Goal: Information Seeking & Learning: Learn about a topic

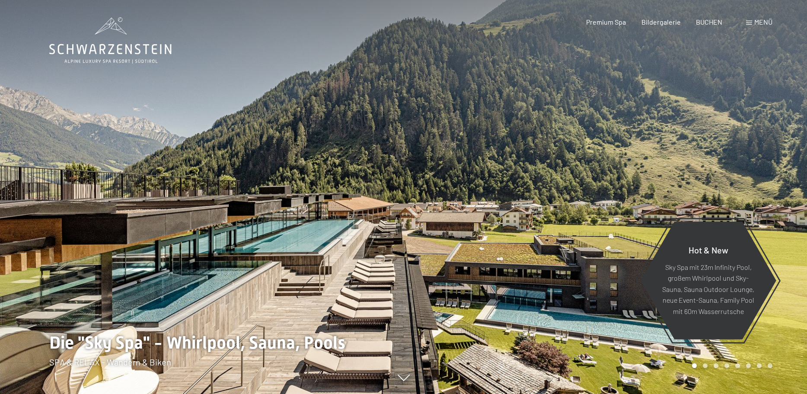
click at [479, 258] on div at bounding box center [606, 197] width 404 height 394
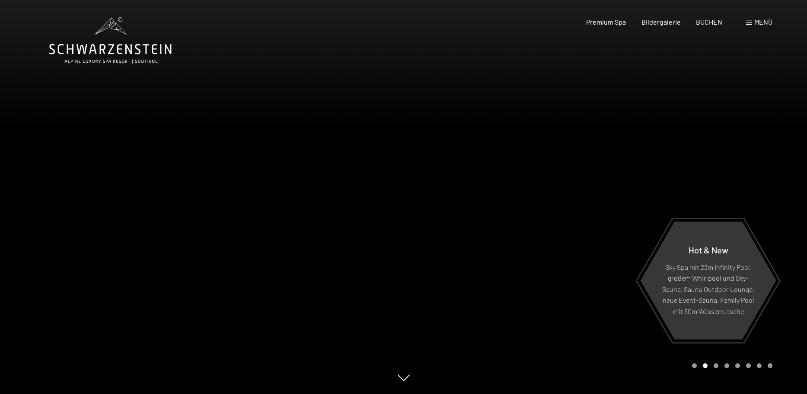
click at [340, 156] on div at bounding box center [202, 197] width 404 height 394
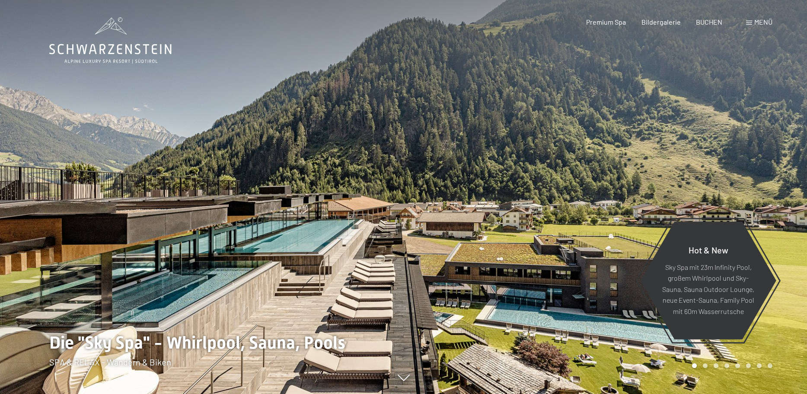
drag, startPoint x: 476, startPoint y: 250, endPoint x: 470, endPoint y: 249, distance: 5.8
click at [470, 249] on div at bounding box center [606, 197] width 404 height 394
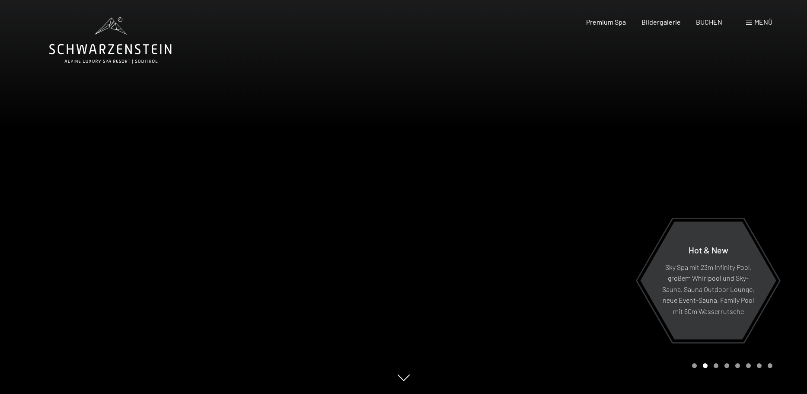
click at [492, 227] on div at bounding box center [606, 197] width 404 height 394
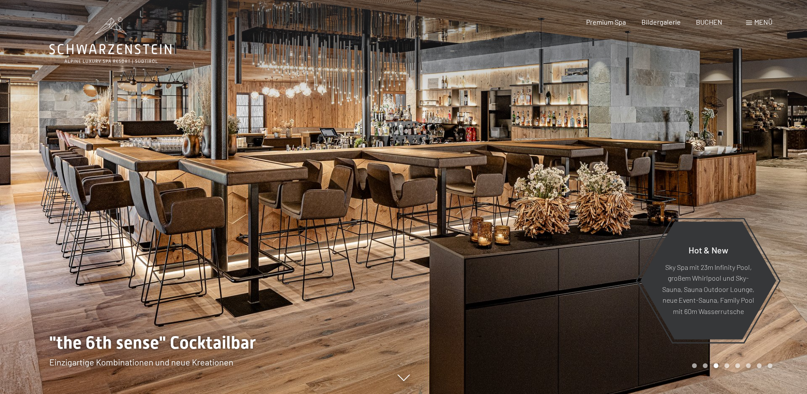
click at [541, 200] on div at bounding box center [606, 197] width 404 height 394
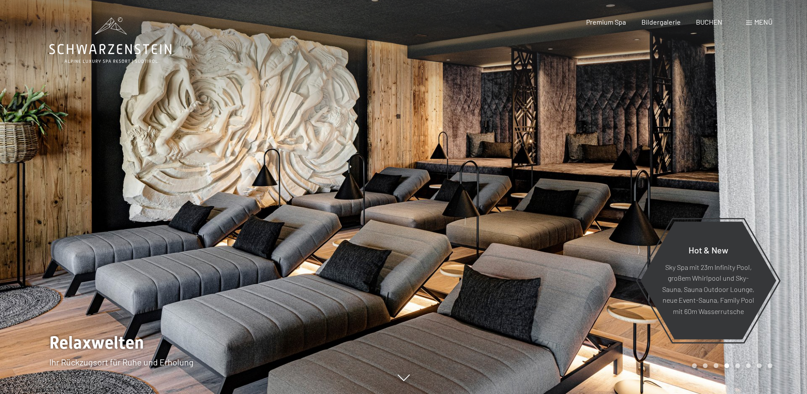
click at [564, 225] on div at bounding box center [606, 197] width 404 height 394
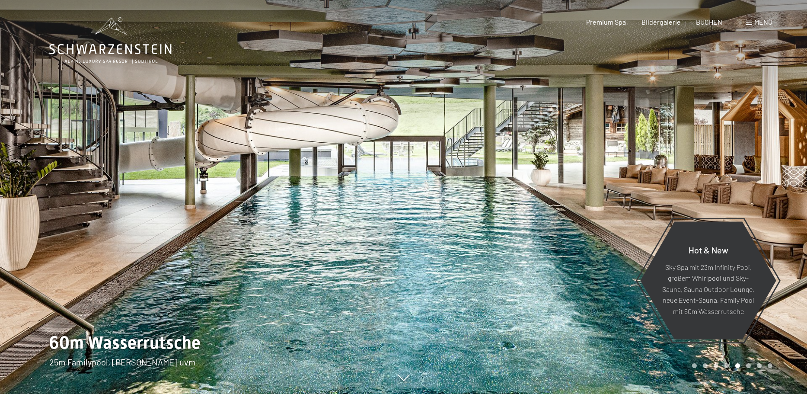
click at [556, 227] on div at bounding box center [606, 197] width 404 height 394
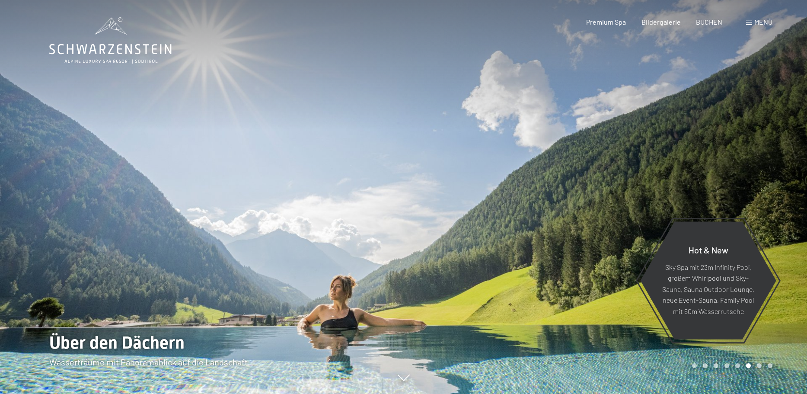
click at [556, 227] on div at bounding box center [606, 197] width 404 height 394
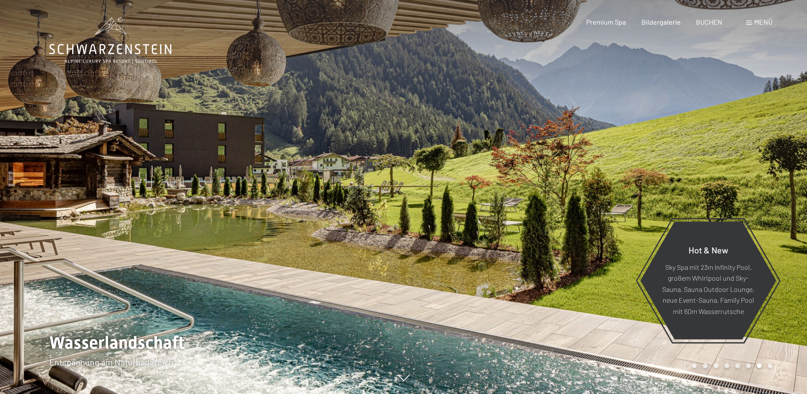
click at [564, 220] on div at bounding box center [606, 197] width 404 height 394
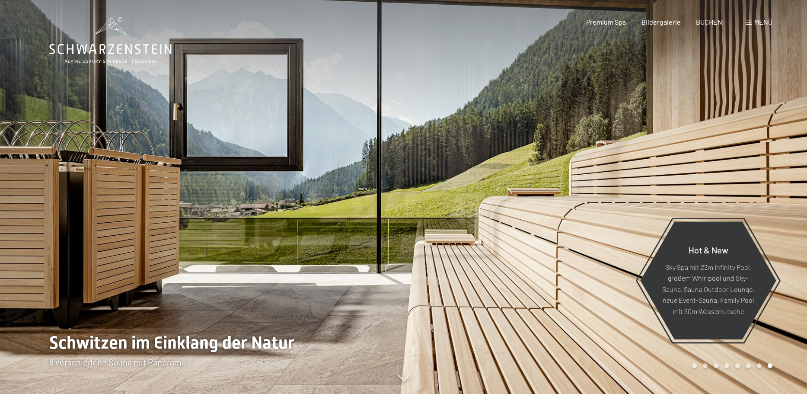
click at [564, 220] on div at bounding box center [606, 197] width 404 height 394
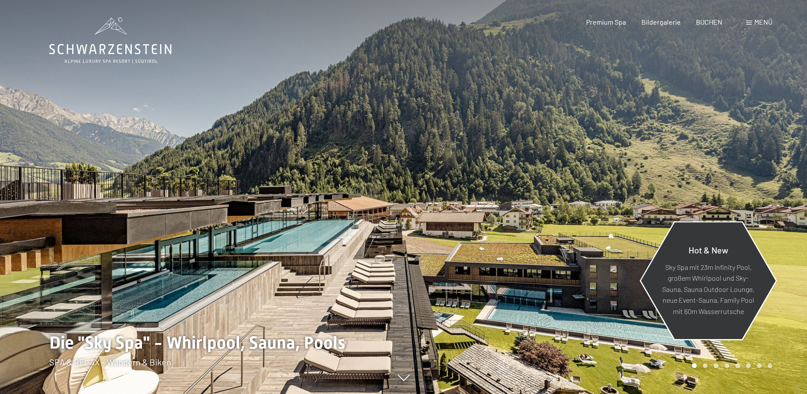
click at [712, 277] on p "Sky Spa mit 23m Infinity Pool, großem Whirlpool und Sky-Sauna, Sauna Outdoor Lo…" at bounding box center [708, 288] width 94 height 55
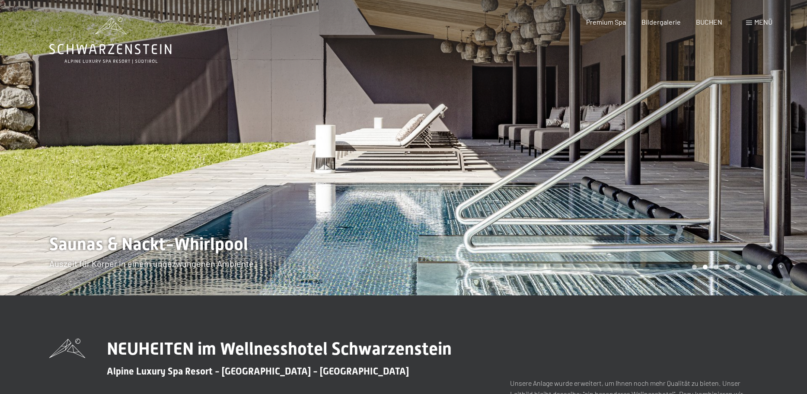
click at [783, 179] on div at bounding box center [606, 147] width 404 height 295
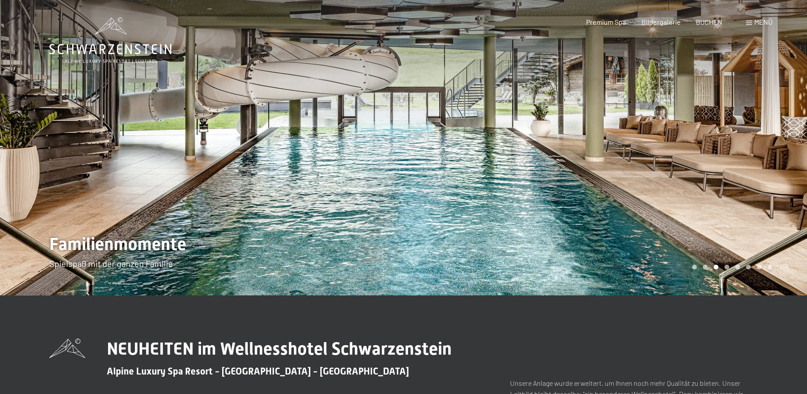
click at [783, 179] on div at bounding box center [606, 147] width 404 height 295
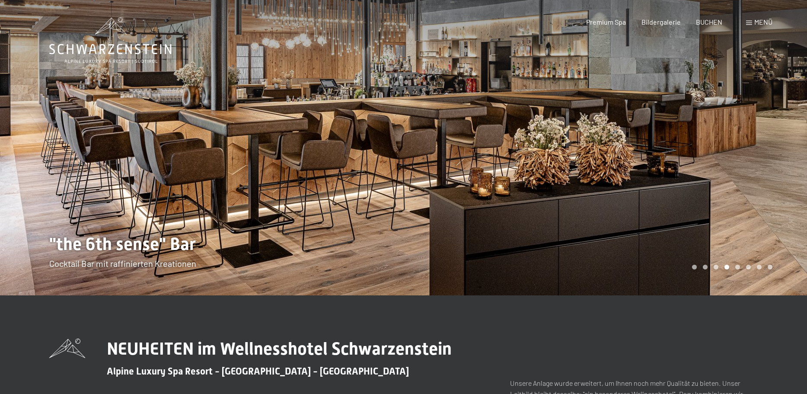
click at [783, 179] on div at bounding box center [606, 147] width 404 height 295
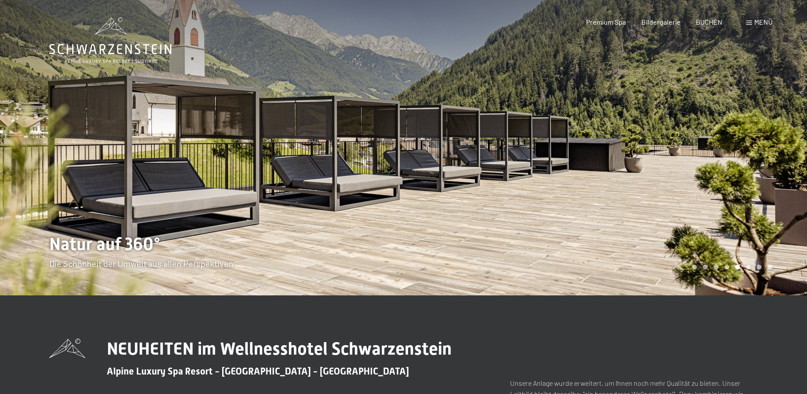
click at [766, 27] on div "Buchen Anfragen Premium Spa Bildergalerie BUCHEN Menü DE IT EN Gutschein Bilder…" at bounding box center [664, 22] width 217 height 10
click at [763, 22] on span "Menü" at bounding box center [763, 22] width 18 height 8
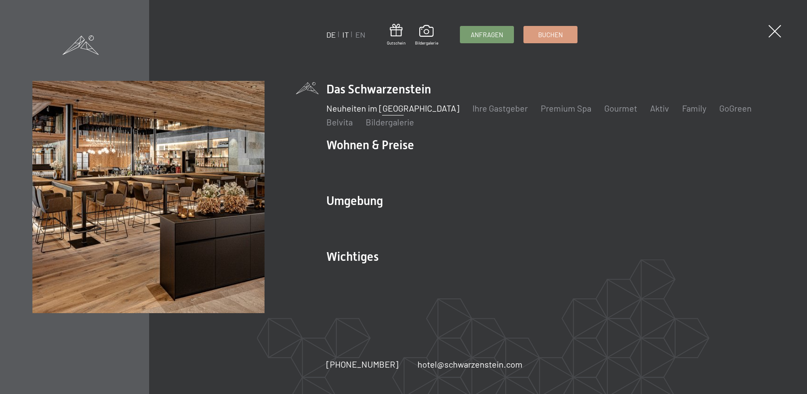
click at [346, 35] on link "IT" at bounding box center [345, 35] width 6 height 10
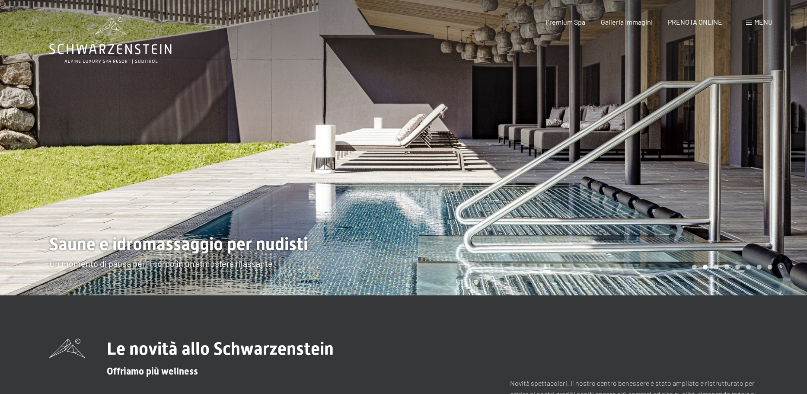
click at [775, 143] on div at bounding box center [606, 147] width 404 height 295
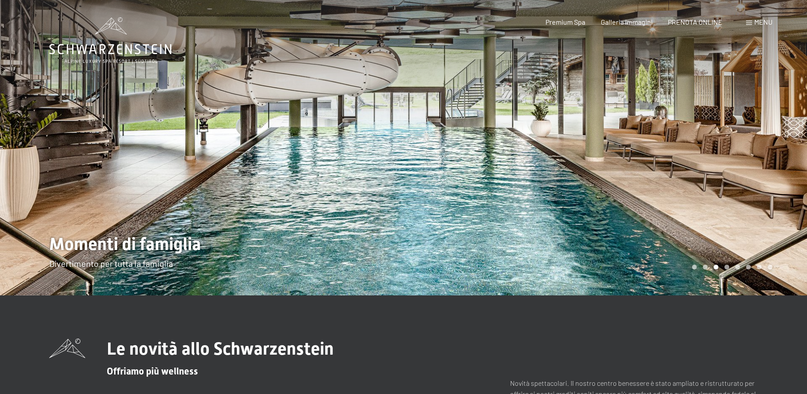
click at [772, 144] on div at bounding box center [606, 147] width 404 height 295
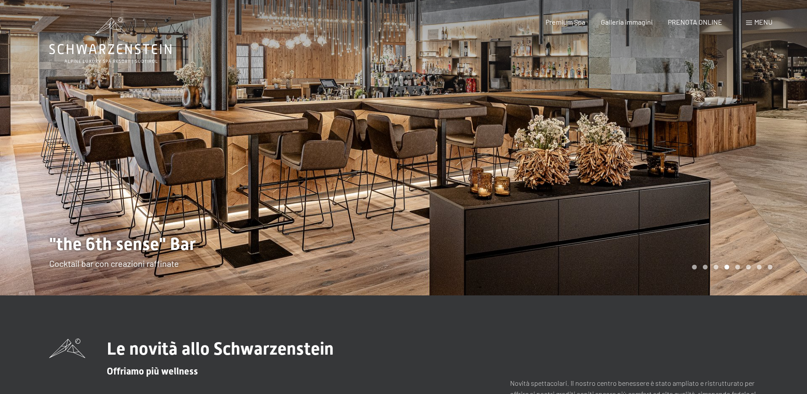
click at [772, 144] on div at bounding box center [606, 147] width 404 height 295
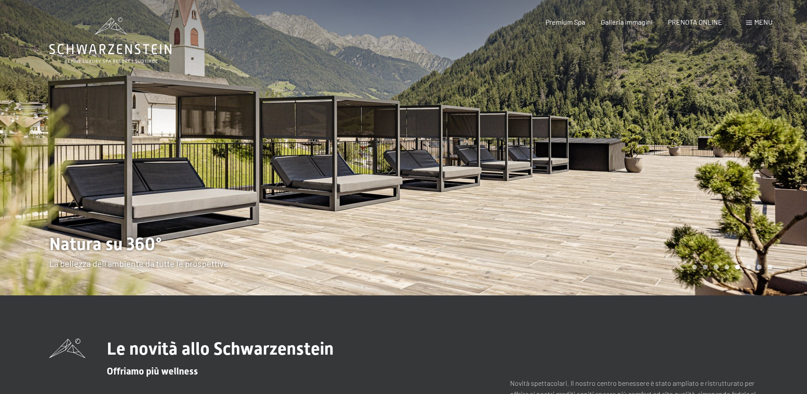
click at [782, 153] on div at bounding box center [606, 147] width 404 height 295
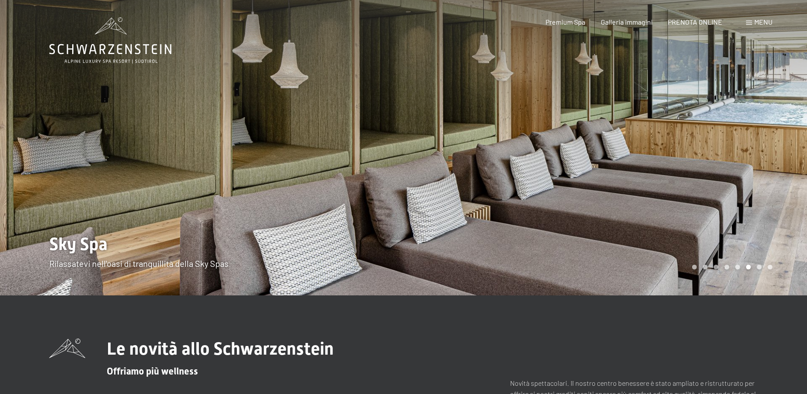
click at [782, 153] on div at bounding box center [606, 147] width 404 height 295
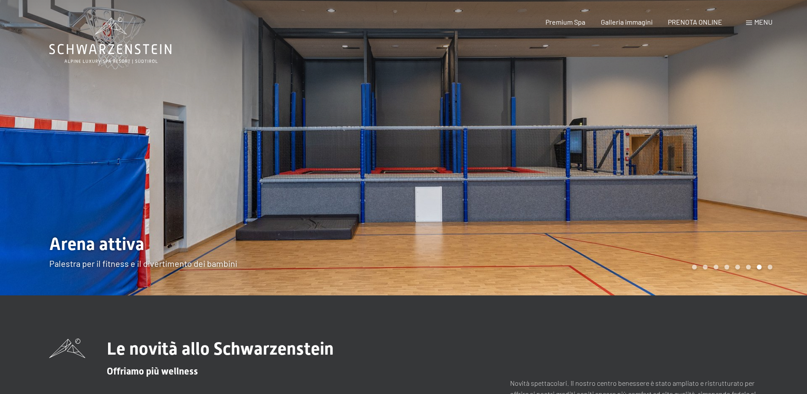
click at [782, 153] on div at bounding box center [606, 147] width 404 height 295
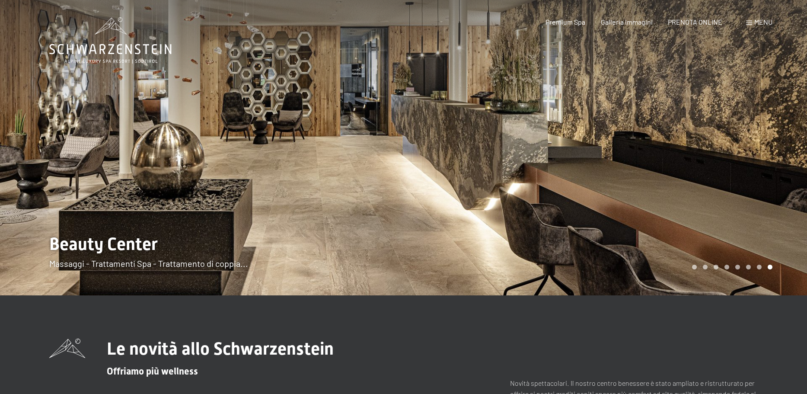
drag, startPoint x: 777, startPoint y: 124, endPoint x: 776, endPoint y: 131, distance: 8.0
click at [776, 131] on div at bounding box center [606, 147] width 404 height 295
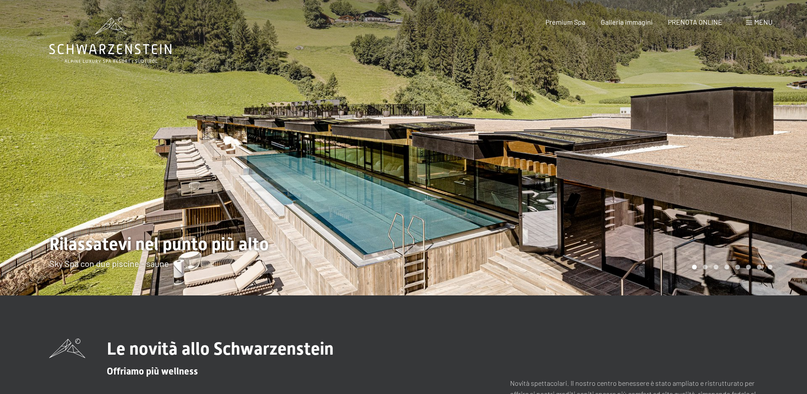
click at [361, 214] on div at bounding box center [202, 147] width 404 height 295
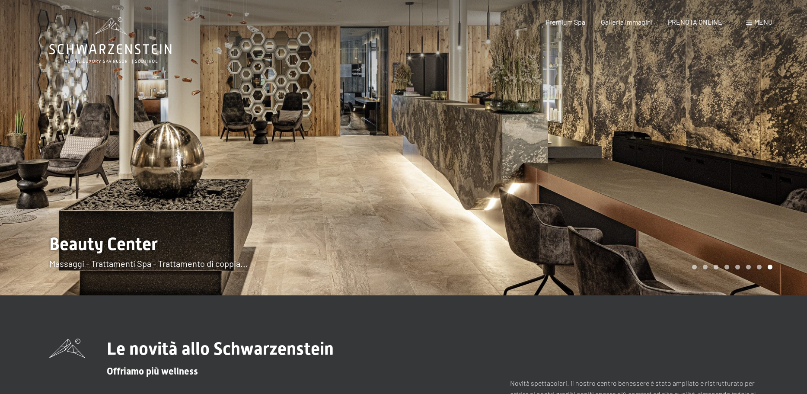
click at [345, 180] on div at bounding box center [202, 147] width 404 height 295
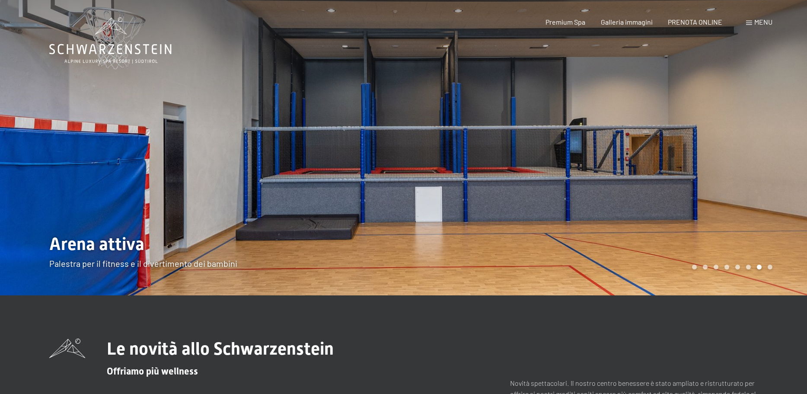
click at [345, 180] on div at bounding box center [202, 147] width 404 height 295
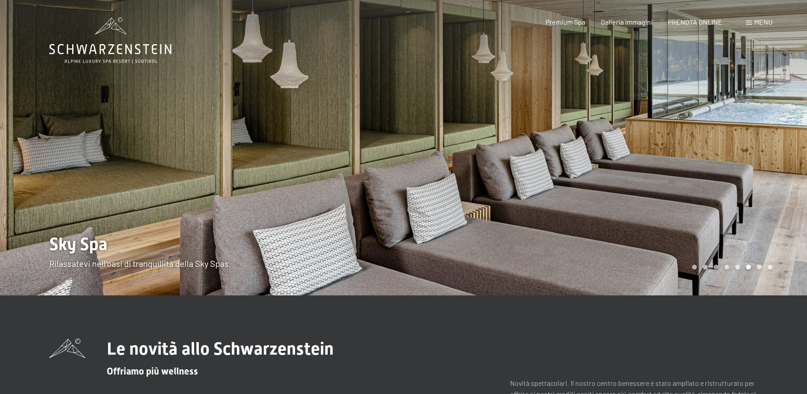
click at [345, 180] on div at bounding box center [202, 147] width 404 height 295
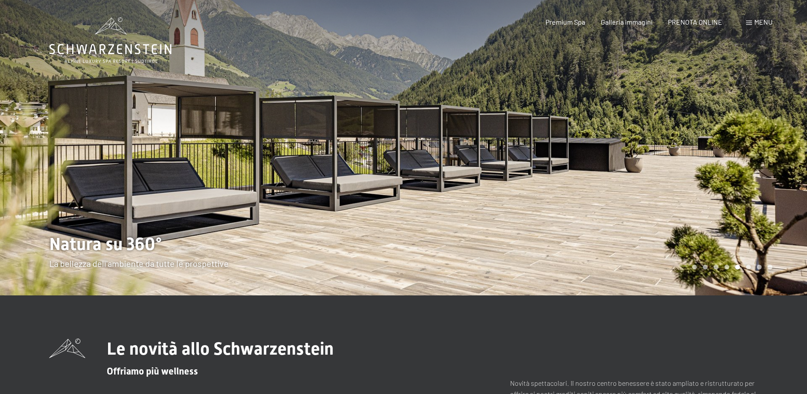
click at [345, 180] on div at bounding box center [202, 147] width 404 height 295
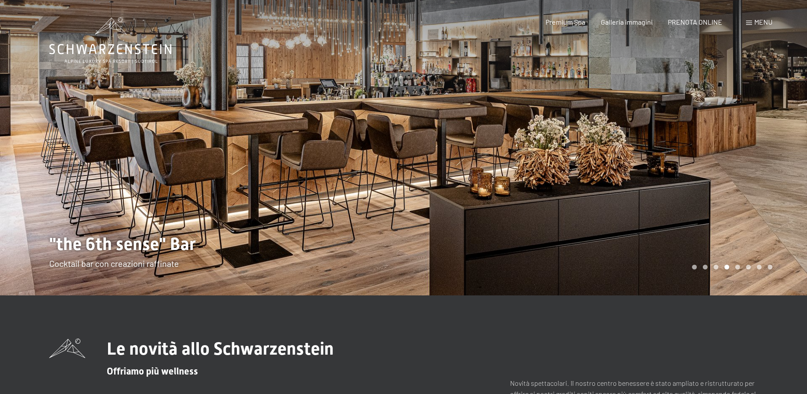
click at [345, 180] on div at bounding box center [202, 147] width 404 height 295
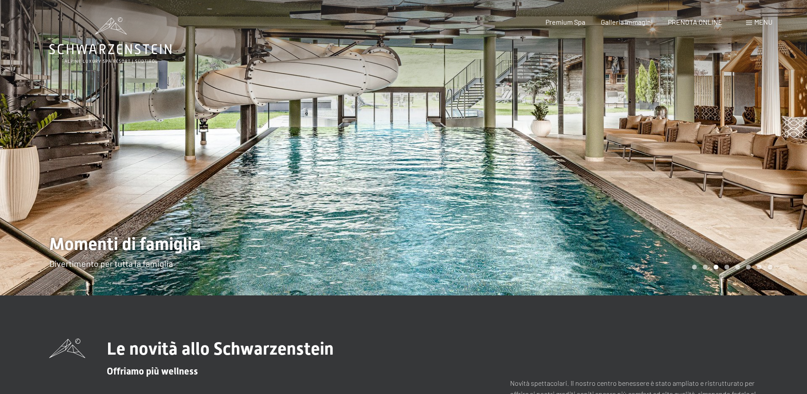
click at [345, 180] on div at bounding box center [202, 147] width 404 height 295
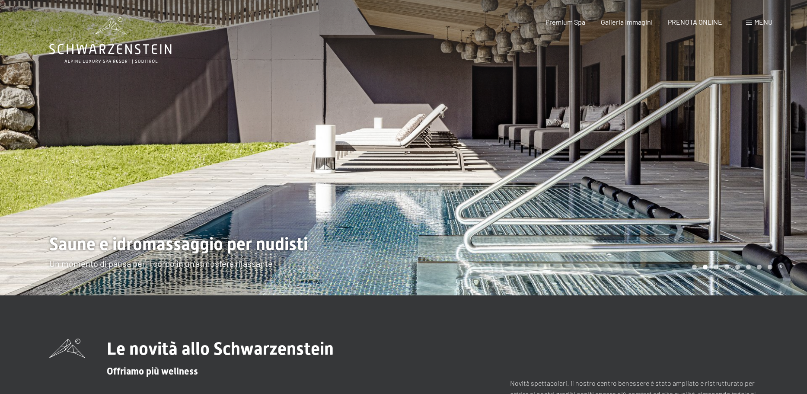
click at [345, 180] on div at bounding box center [202, 147] width 404 height 295
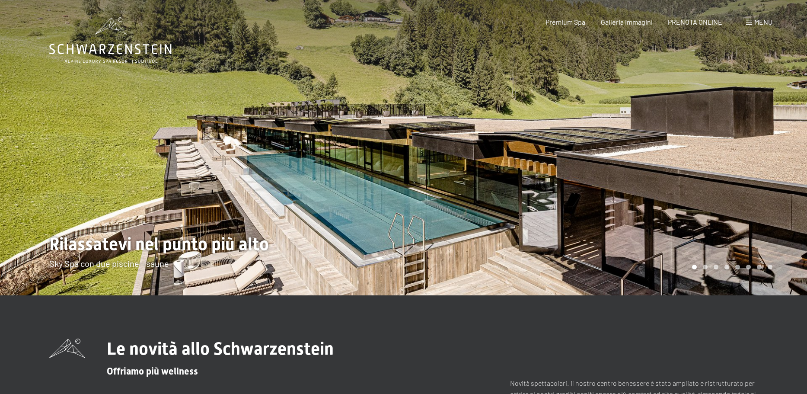
click at [345, 180] on div at bounding box center [202, 147] width 404 height 295
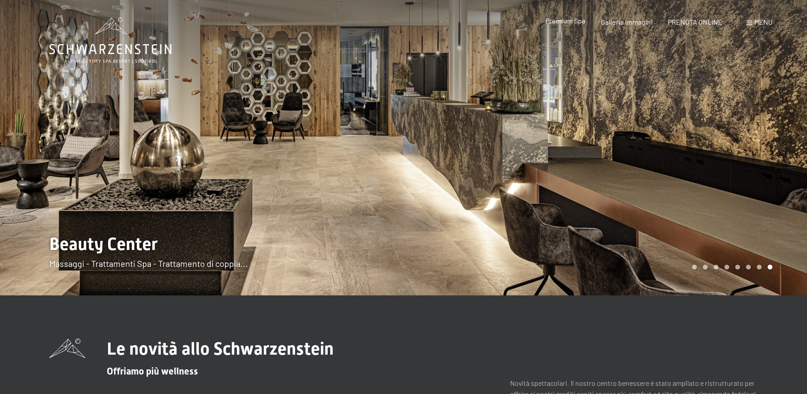
click at [572, 22] on span "Premium Spa" at bounding box center [566, 20] width 40 height 8
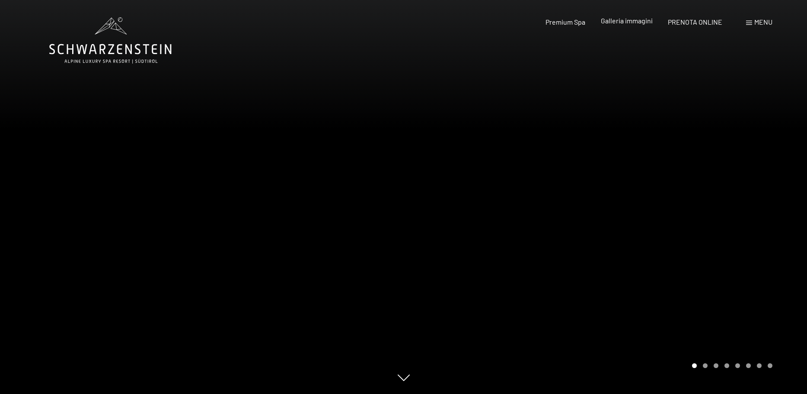
click at [635, 24] on span "Galleria immagini" at bounding box center [627, 20] width 52 height 8
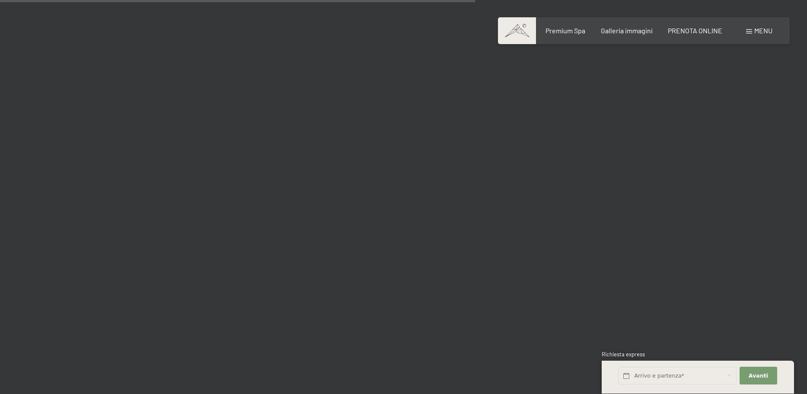
scroll to position [6321, 0]
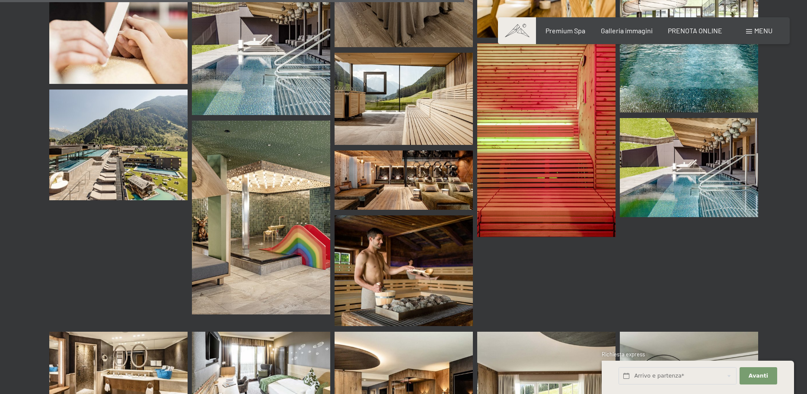
click at [140, 96] on img at bounding box center [118, 144] width 138 height 111
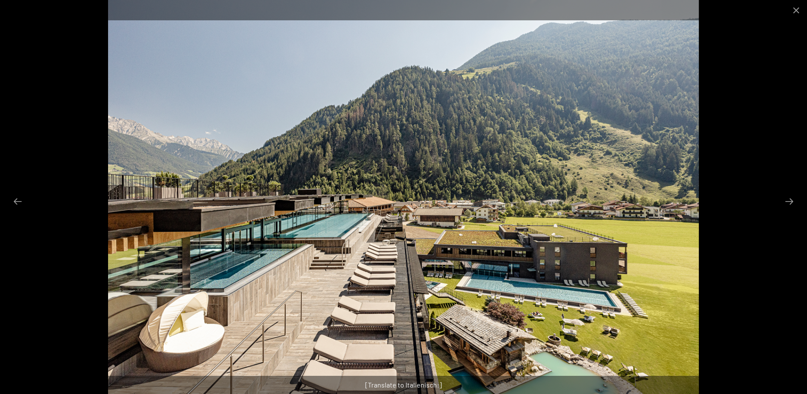
scroll to position [5880, 0]
click at [521, 227] on img at bounding box center [403, 197] width 591 height 394
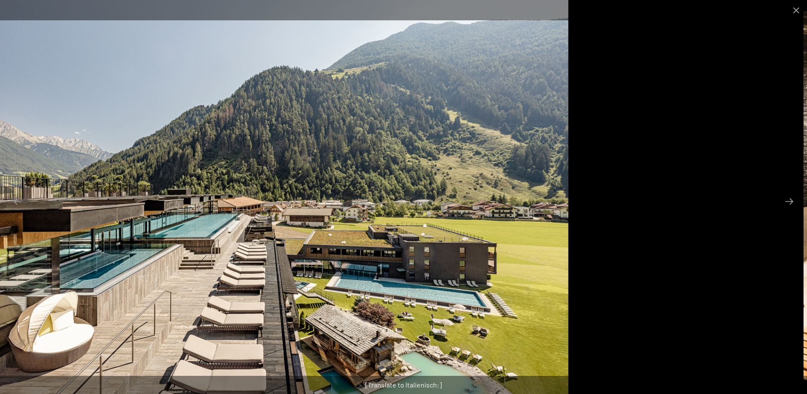
drag, startPoint x: 518, startPoint y: 235, endPoint x: 387, endPoint y: 253, distance: 131.8
click at [387, 253] on img at bounding box center [273, 197] width 591 height 394
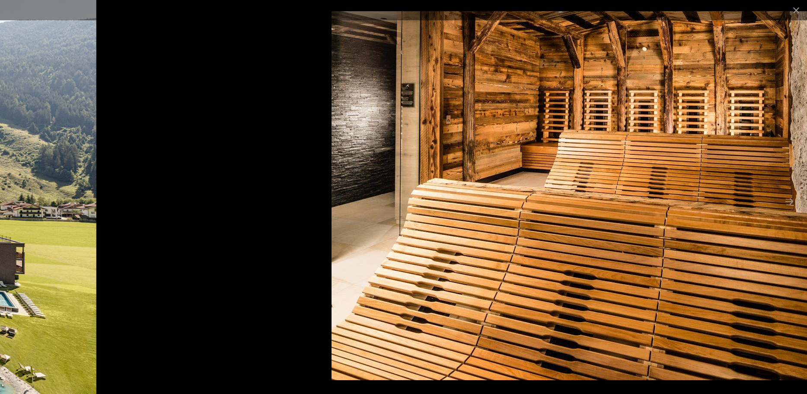
drag, startPoint x: 294, startPoint y: 228, endPoint x: 508, endPoint y: 202, distance: 215.2
click at [500, 202] on img at bounding box center [608, 195] width 553 height 369
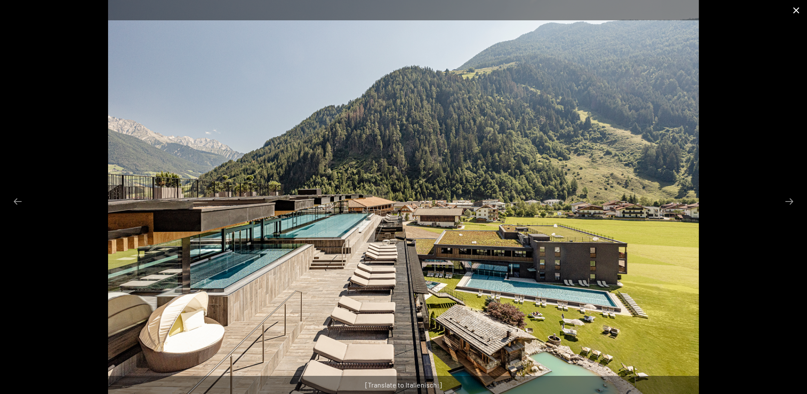
click at [796, 7] on button "Close gallery" at bounding box center [797, 10] width 22 height 20
